Goal: Check status

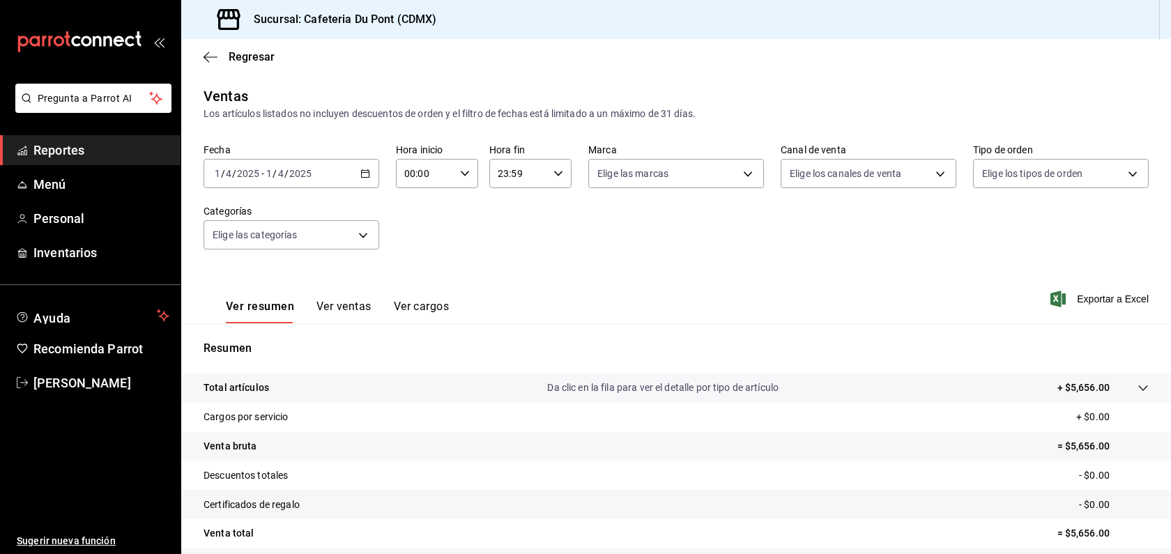
click at [266, 180] on div "[DATE] [DATE] - [DATE] [DATE]" at bounding box center [292, 173] width 176 height 29
click at [266, 220] on span "Hoy" at bounding box center [269, 215] width 108 height 15
click at [365, 301] on button "Ver ventas" at bounding box center [343, 312] width 55 height 24
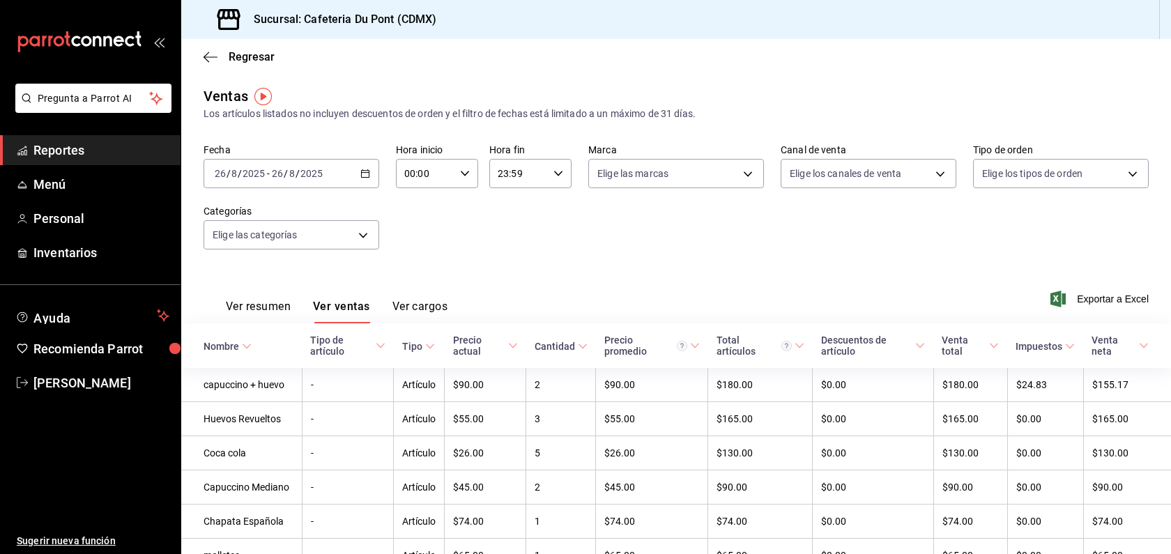
click at [263, 305] on button "Ver resumen" at bounding box center [258, 312] width 65 height 24
